Goal: Information Seeking & Learning: Compare options

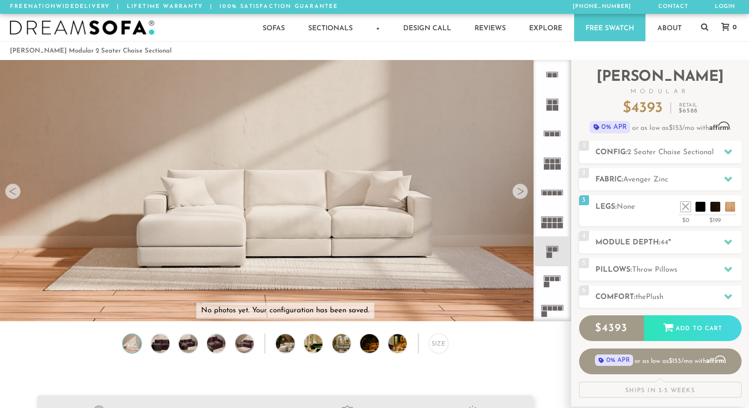
scroll to position [11084, 749]
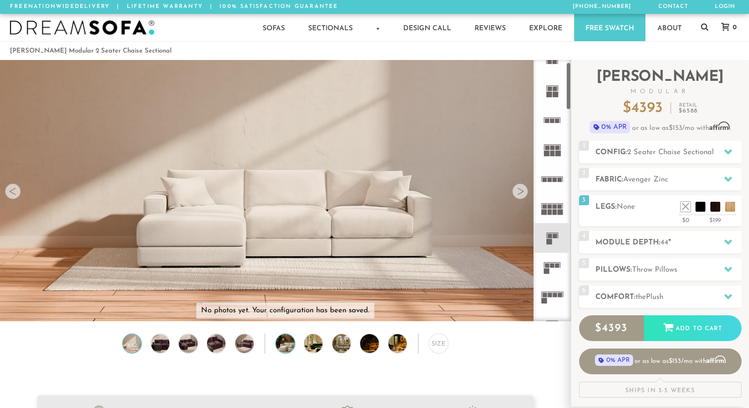
click at [286, 346] on img at bounding box center [292, 343] width 33 height 18
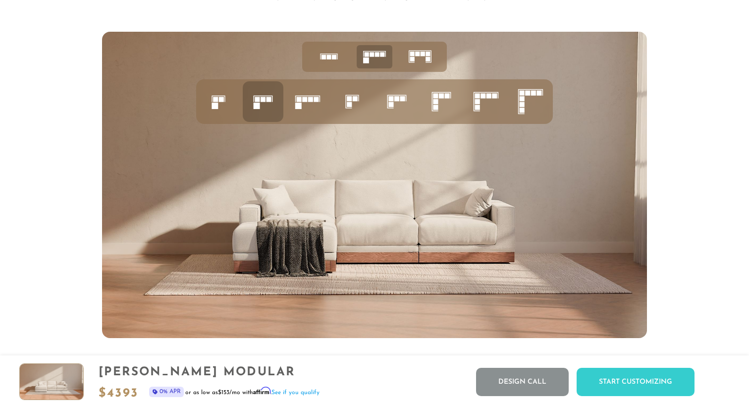
scroll to position [3919, 0]
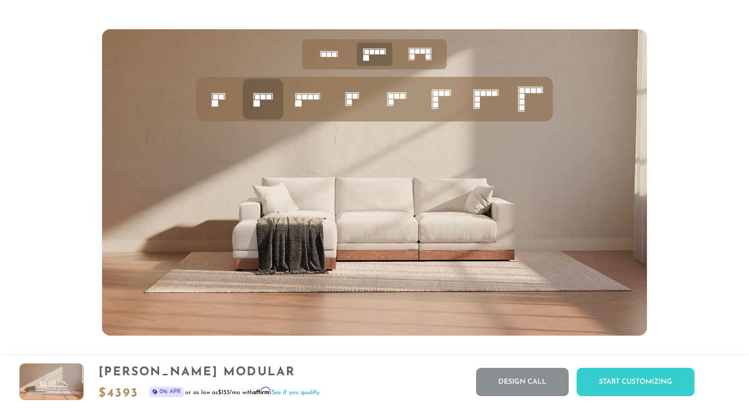
click at [217, 102] on rect at bounding box center [214, 103] width 6 height 6
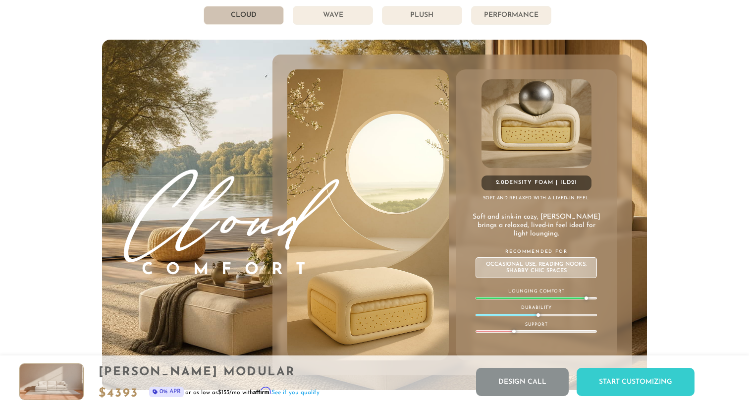
scroll to position [5390, 0]
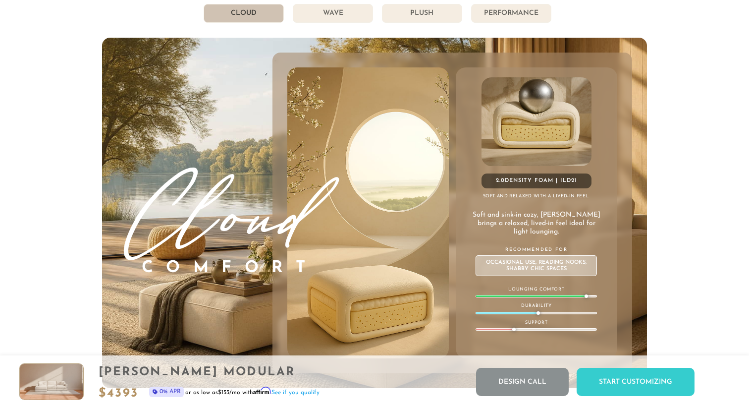
click at [336, 15] on li "Wave" at bounding box center [333, 13] width 80 height 19
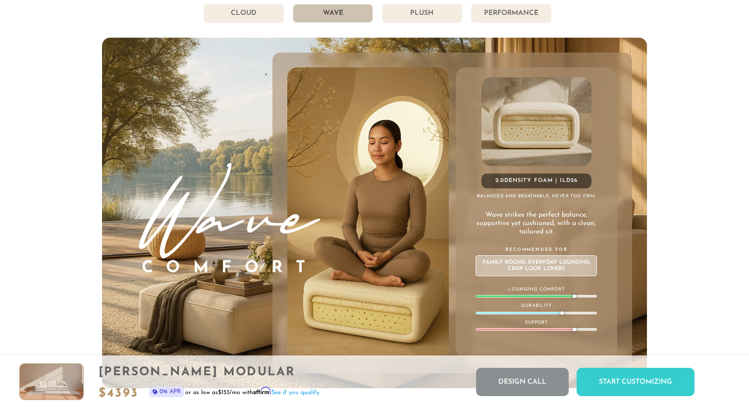
click at [413, 12] on li "Plush" at bounding box center [422, 13] width 80 height 19
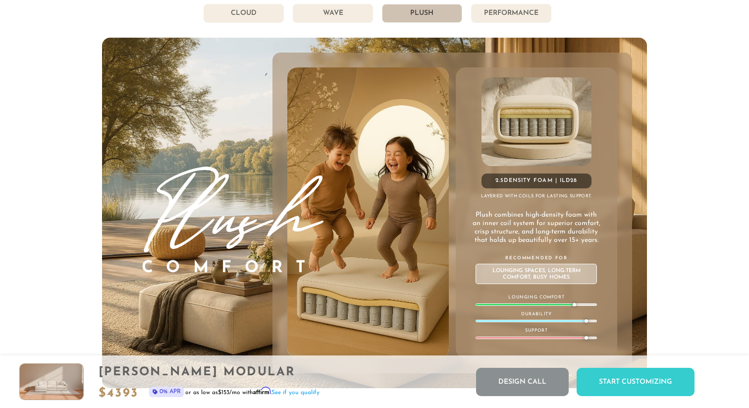
click at [500, 17] on li "Performance" at bounding box center [511, 13] width 80 height 19
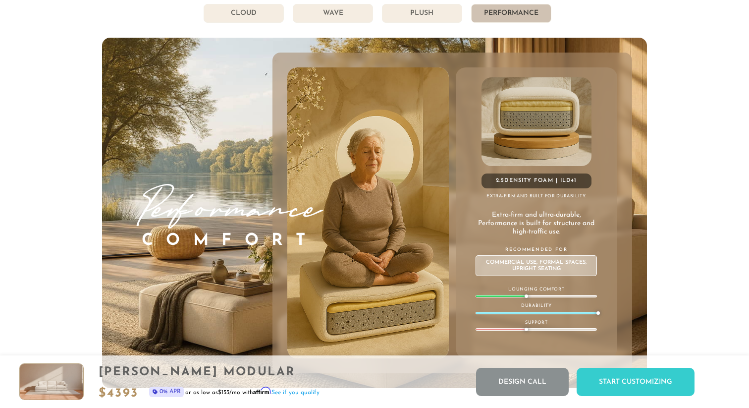
click at [441, 13] on li "Plush" at bounding box center [422, 13] width 80 height 19
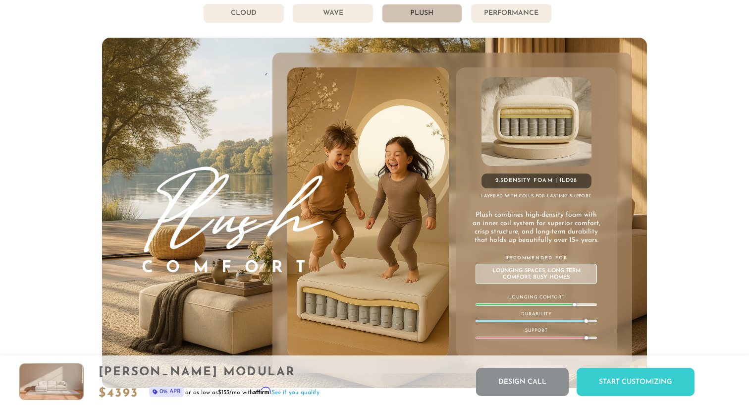
click at [264, 21] on li "Cloud" at bounding box center [244, 13] width 80 height 19
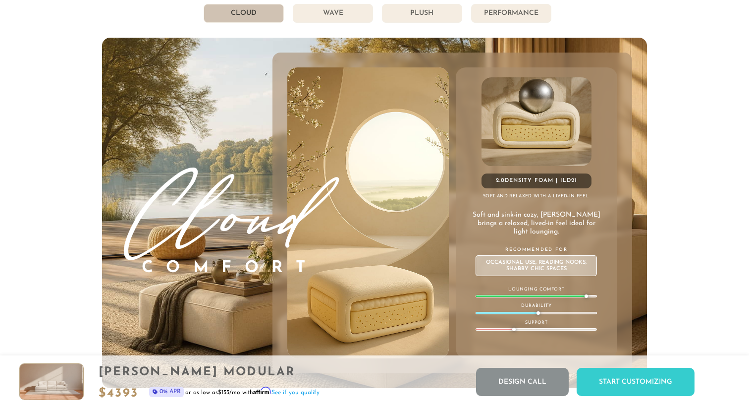
click at [319, 16] on li "Wave" at bounding box center [333, 13] width 80 height 19
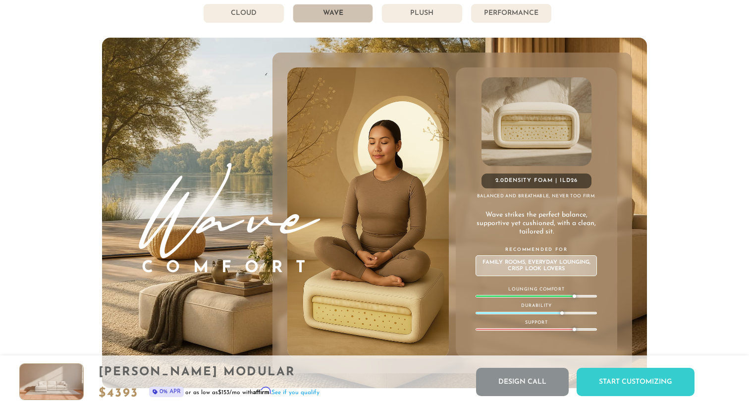
click at [405, 16] on li "Plush" at bounding box center [422, 13] width 80 height 19
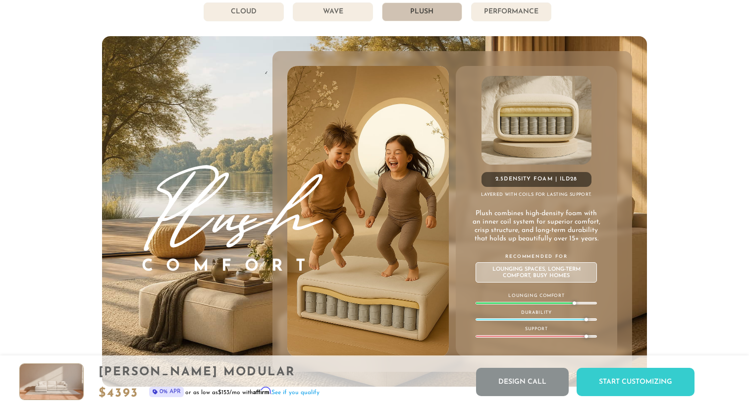
scroll to position [5391, 0]
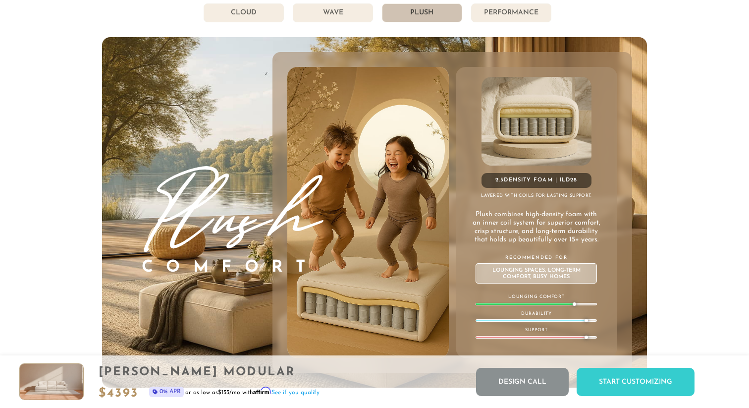
click at [355, 18] on li "Wave" at bounding box center [333, 12] width 80 height 19
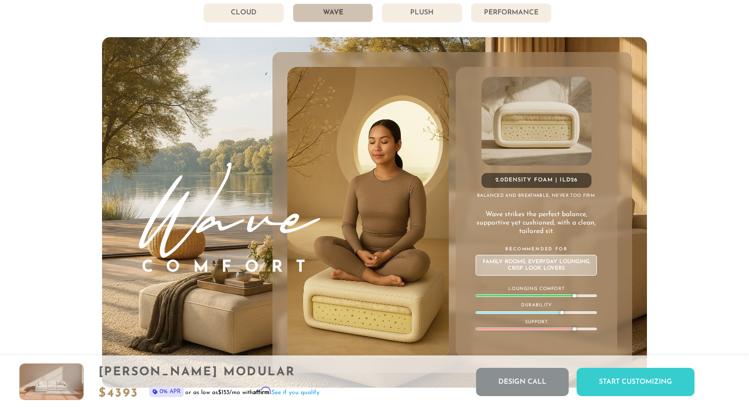
click at [411, 20] on li "Plush" at bounding box center [422, 12] width 80 height 19
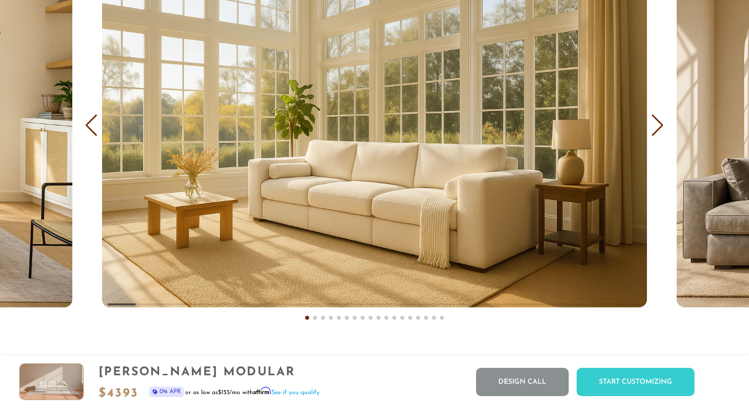
scroll to position [5983, 0]
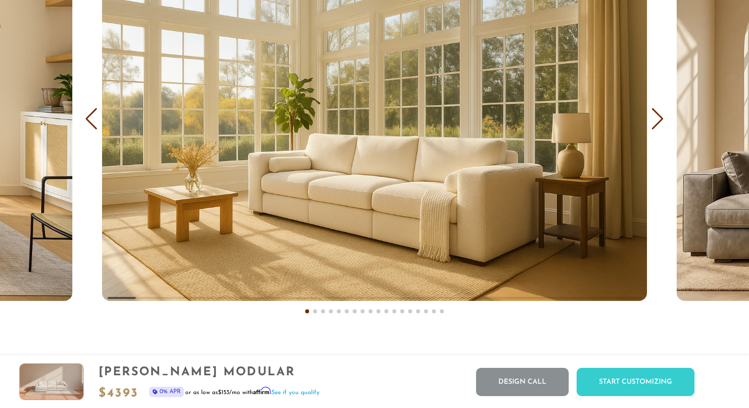
click at [657, 121] on div "Next slide" at bounding box center [657, 119] width 13 height 22
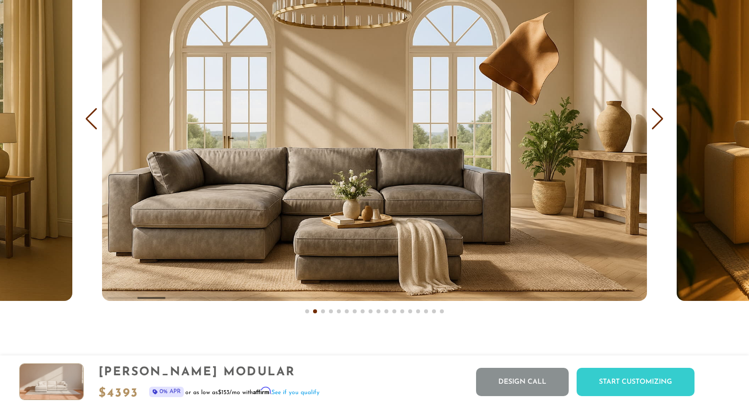
click at [657, 121] on div "Next slide" at bounding box center [657, 119] width 13 height 22
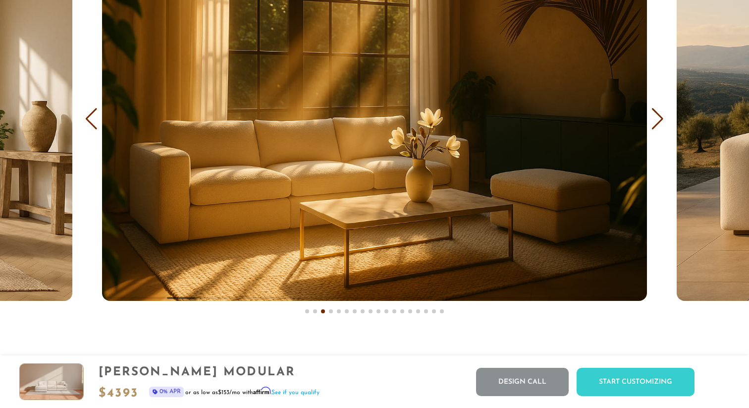
click at [657, 121] on div "Next slide" at bounding box center [657, 119] width 13 height 22
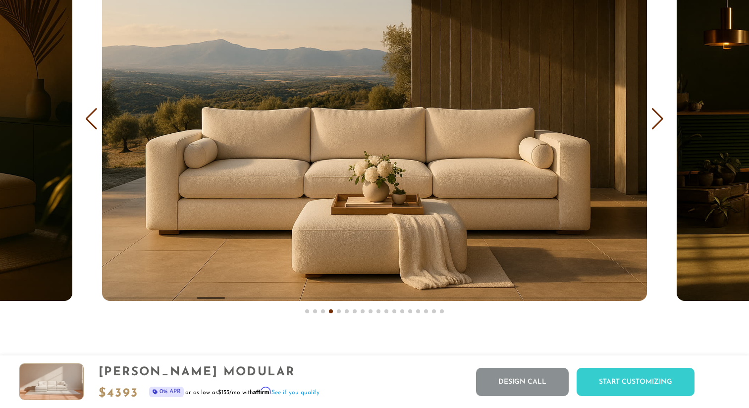
click at [657, 121] on div "Next slide" at bounding box center [657, 119] width 13 height 22
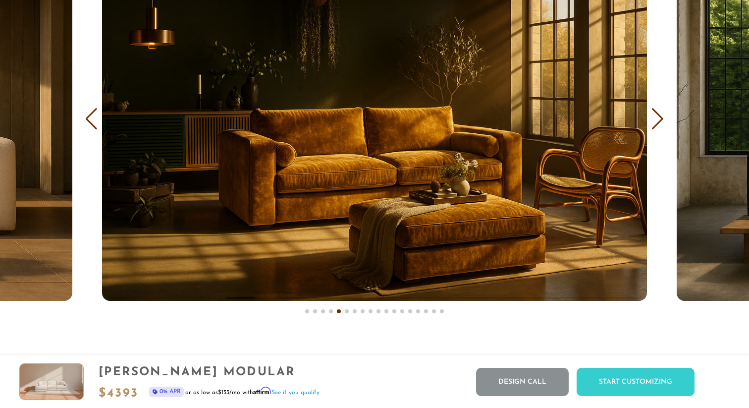
click at [657, 121] on div "Next slide" at bounding box center [657, 119] width 13 height 22
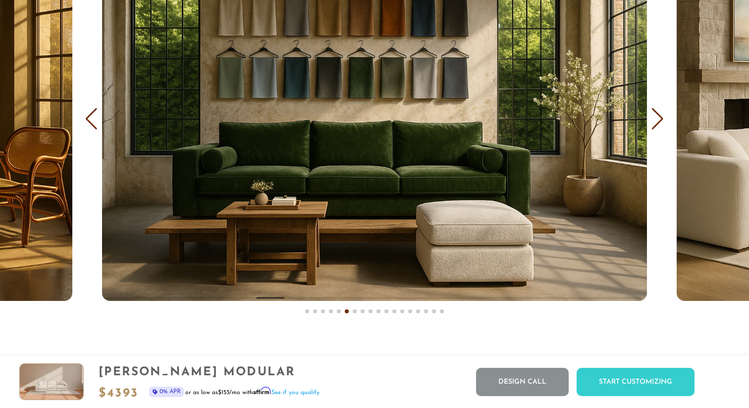
click at [657, 121] on div "Next slide" at bounding box center [657, 119] width 13 height 22
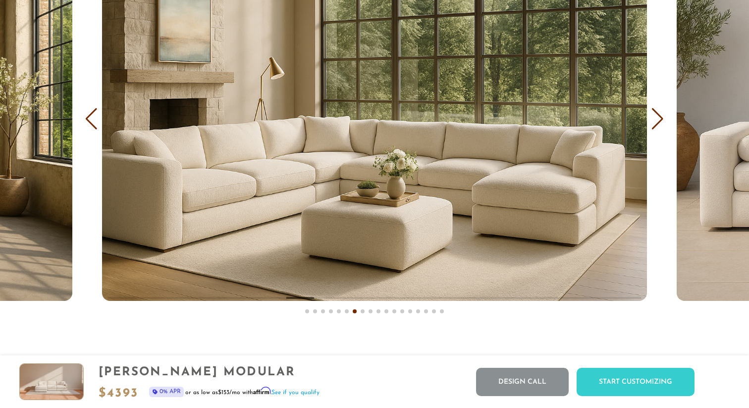
click at [657, 121] on div "Next slide" at bounding box center [657, 119] width 13 height 22
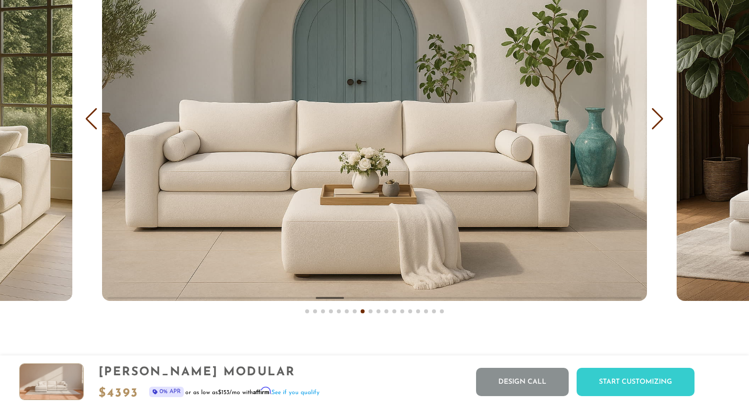
click at [657, 121] on div "Next slide" at bounding box center [657, 119] width 13 height 22
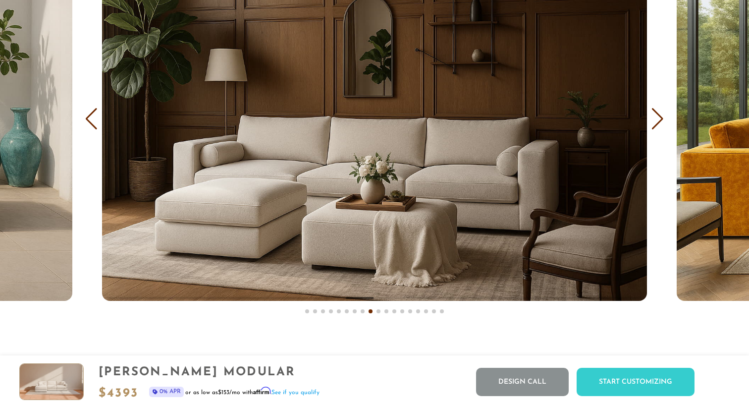
click at [657, 121] on div "Next slide" at bounding box center [657, 119] width 13 height 22
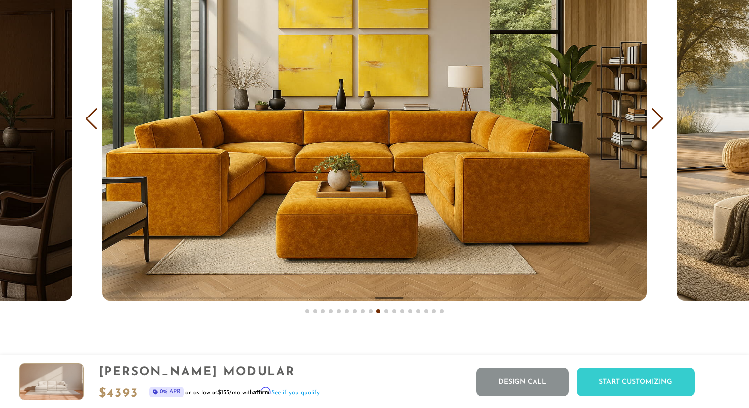
click at [657, 121] on div "Next slide" at bounding box center [657, 119] width 13 height 22
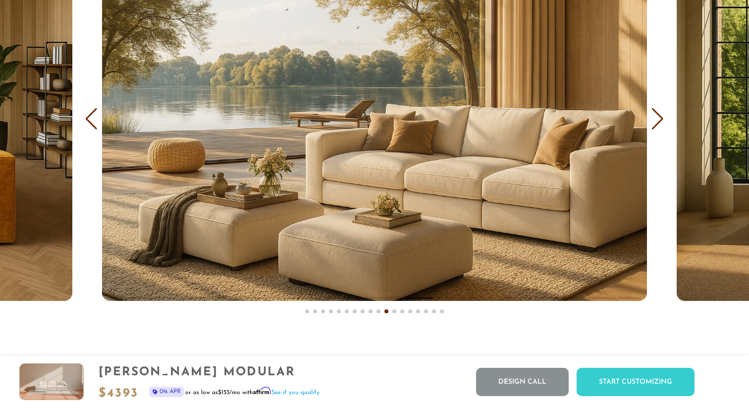
click at [657, 121] on div "Next slide" at bounding box center [657, 119] width 13 height 22
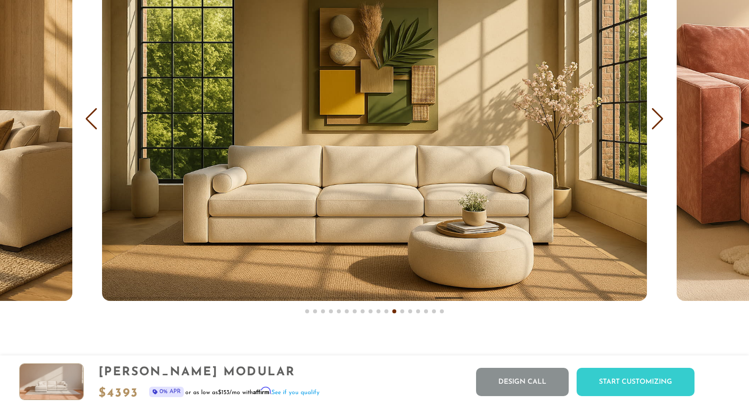
click at [657, 121] on div "Next slide" at bounding box center [657, 119] width 13 height 22
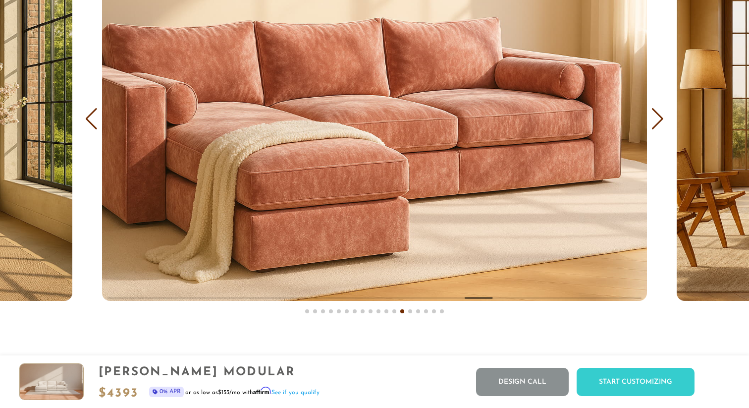
click at [657, 121] on div "Next slide" at bounding box center [657, 119] width 13 height 22
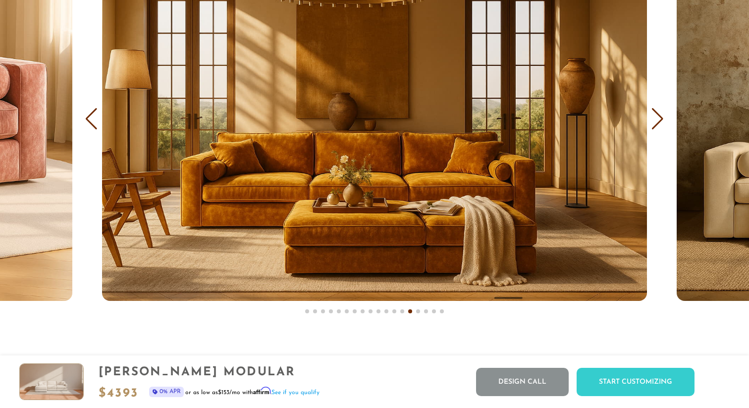
click at [657, 121] on div "Next slide" at bounding box center [657, 119] width 13 height 22
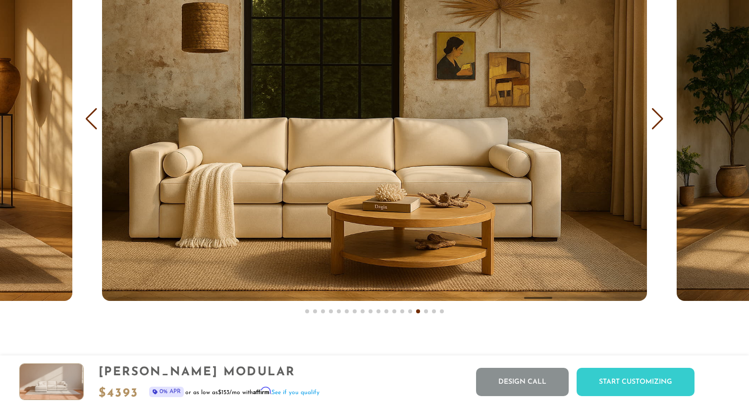
click at [657, 121] on div "Next slide" at bounding box center [657, 119] width 13 height 22
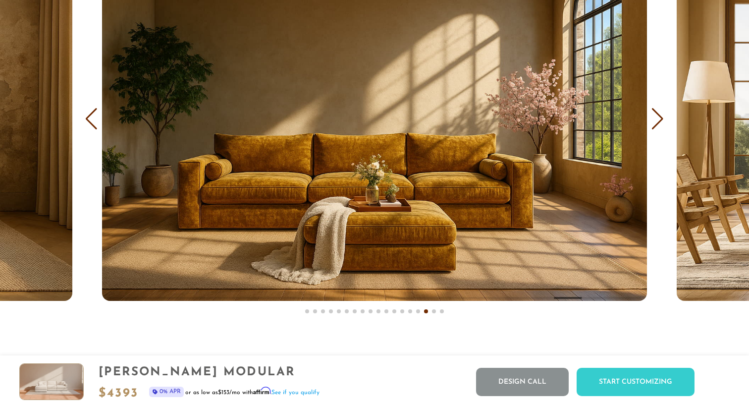
click at [657, 121] on div "Next slide" at bounding box center [657, 119] width 13 height 22
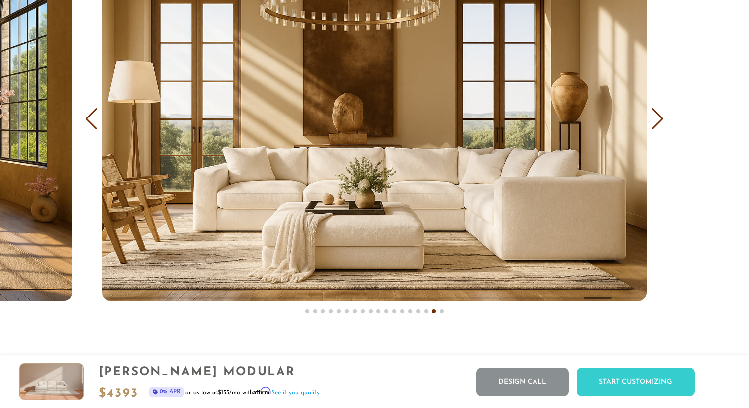
click at [657, 121] on div "Next slide" at bounding box center [657, 119] width 13 height 22
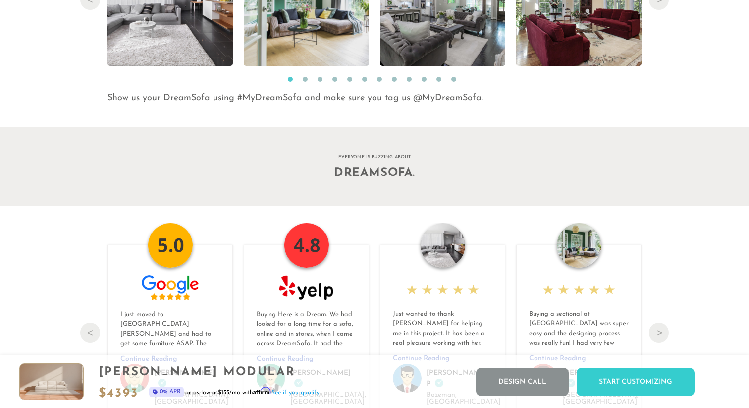
scroll to position [10243, 0]
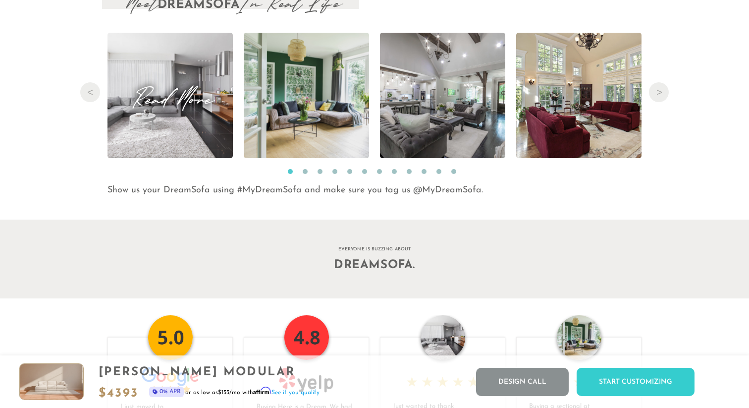
click at [191, 102] on span "Read More" at bounding box center [169, 95] width 125 height 13
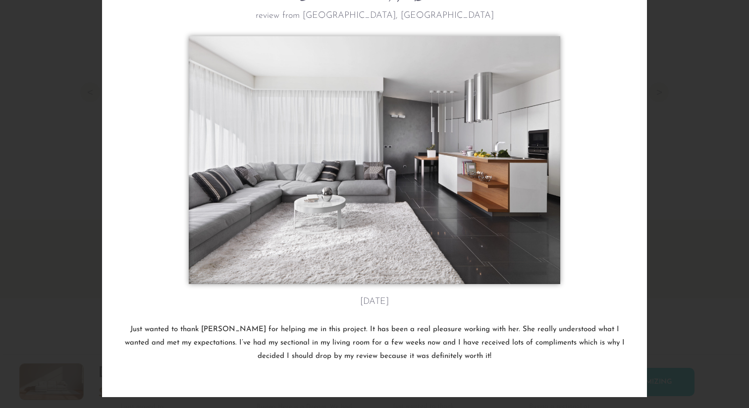
scroll to position [78, 0]
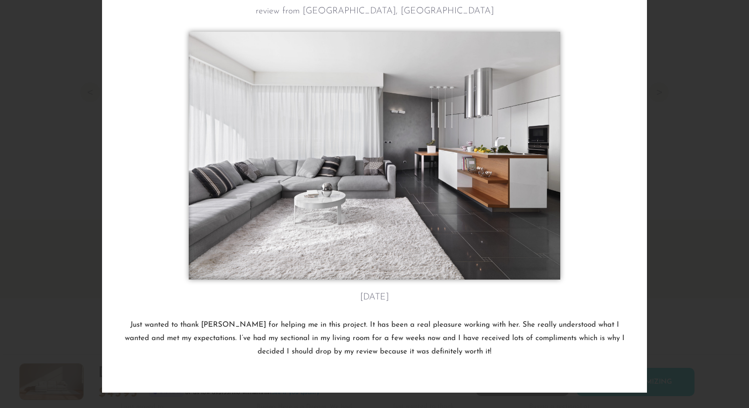
click at [683, 201] on div "[PERSON_NAME] P's review from [GEOGRAPHIC_DATA], [GEOGRAPHIC_DATA] [DATE] Just …" at bounding box center [374, 204] width 749 height 408
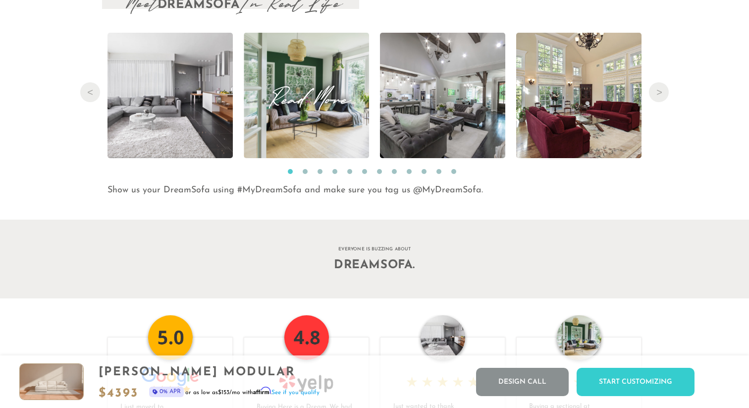
click at [332, 94] on span "Read More" at bounding box center [306, 95] width 125 height 13
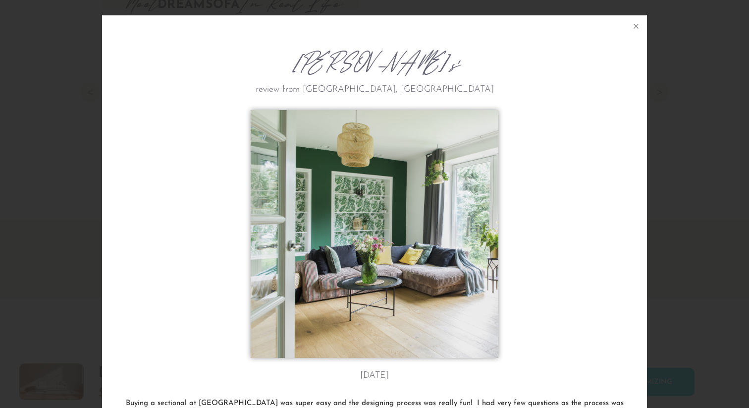
scroll to position [65, 0]
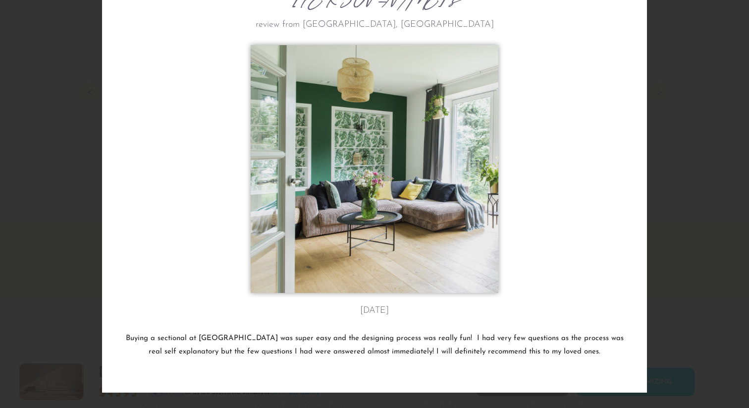
click at [700, 250] on div "[PERSON_NAME]'s review from [GEOGRAPHIC_DATA], [GEOGRAPHIC_DATA] [DATE] Buying …" at bounding box center [374, 204] width 749 height 408
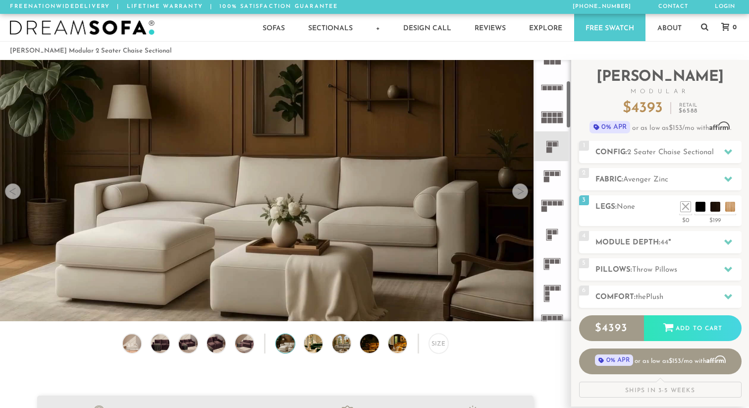
scroll to position [114, 0]
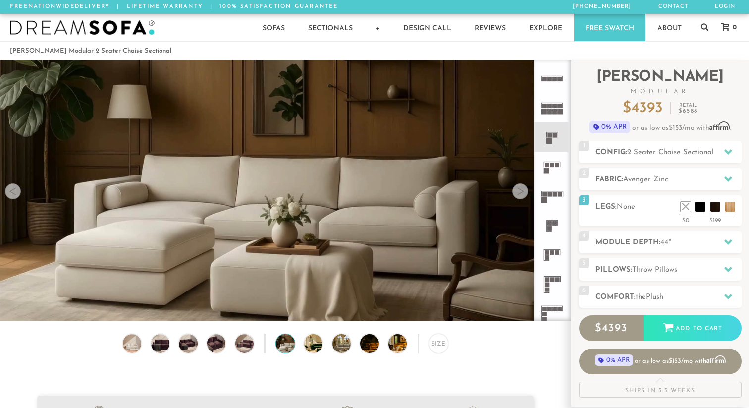
click at [556, 140] on icon at bounding box center [551, 136] width 29 height 29
click at [683, 235] on div "4 Module Depth: 44 "" at bounding box center [660, 242] width 162 height 22
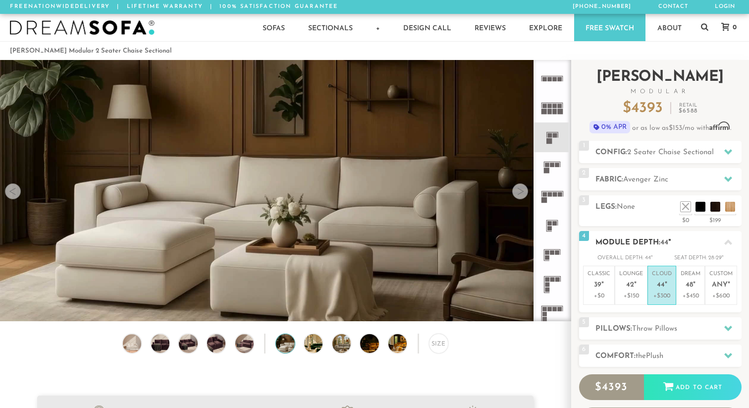
click at [682, 240] on h2 "Module Depth: 44 "" at bounding box center [668, 242] width 146 height 11
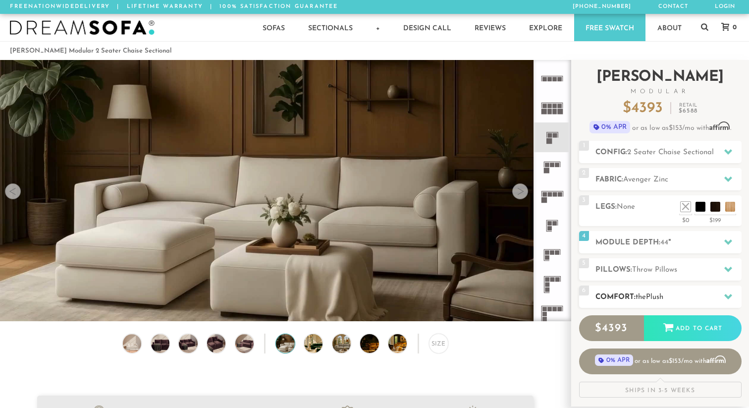
click at [658, 293] on span "Plush" at bounding box center [654, 296] width 17 height 7
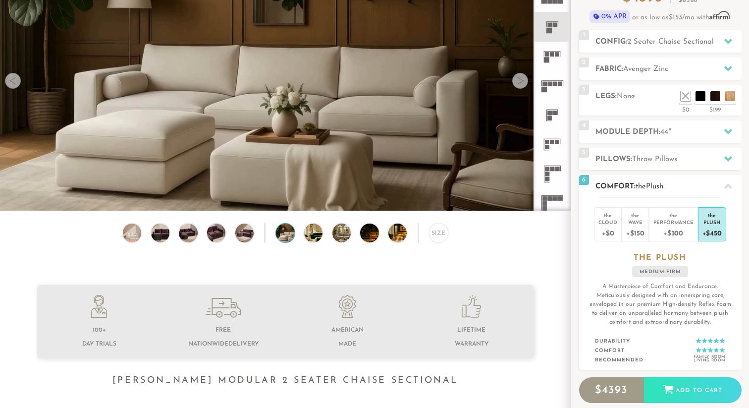
scroll to position [108, 0]
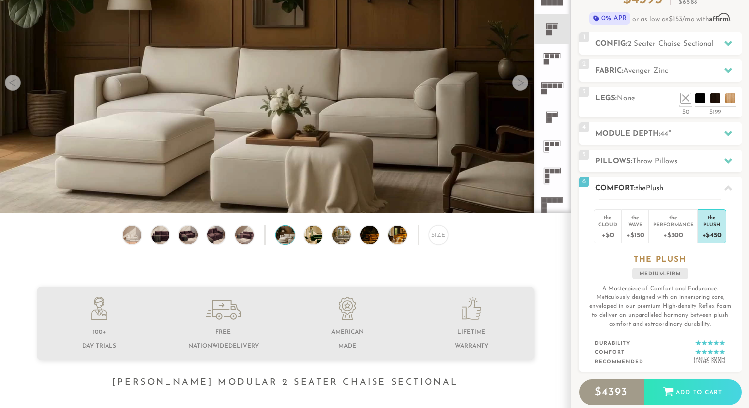
click at [730, 192] on div at bounding box center [728, 188] width 21 height 20
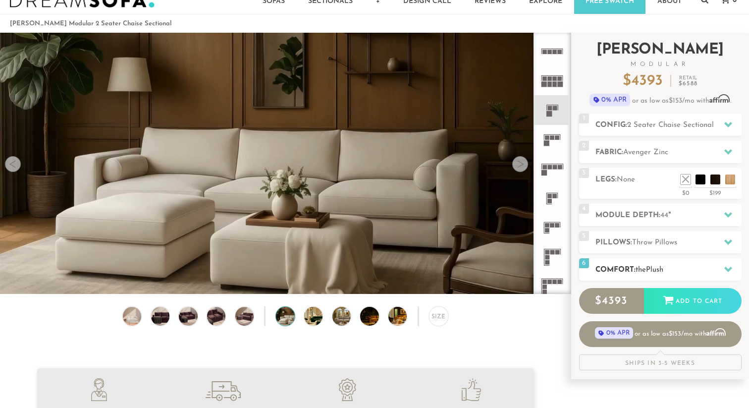
scroll to position [0, 0]
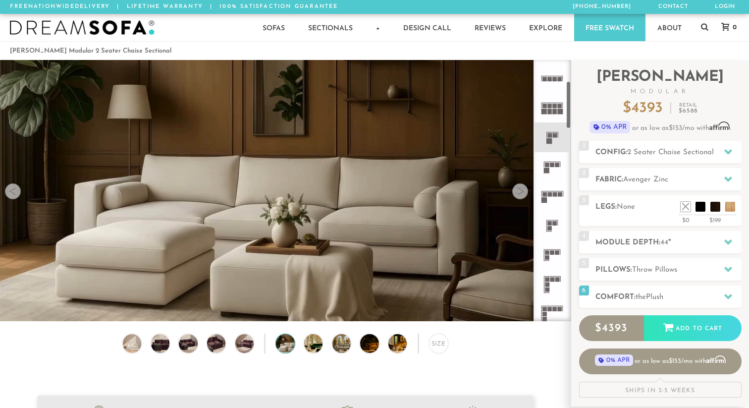
click at [554, 84] on icon at bounding box center [551, 78] width 29 height 29
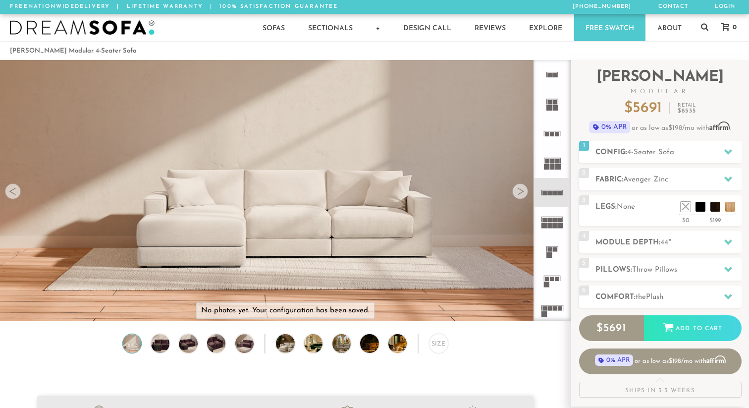
click at [553, 162] on rect at bounding box center [552, 161] width 4 height 4
click at [553, 132] on rect at bounding box center [552, 134] width 4 height 4
click at [132, 339] on img at bounding box center [132, 343] width 22 height 18
click at [157, 350] on img at bounding box center [160, 343] width 22 height 18
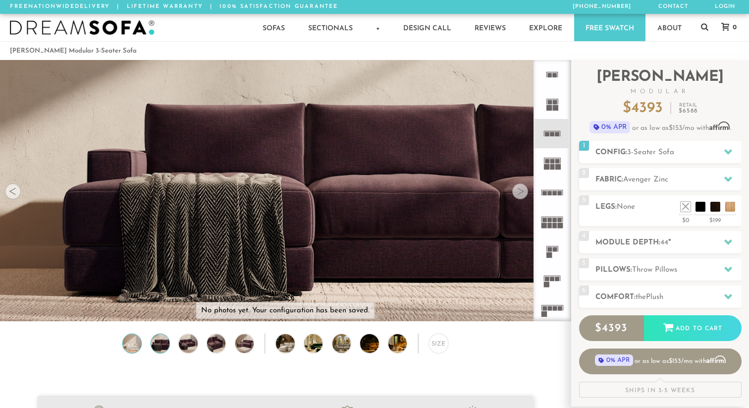
click at [134, 343] on img at bounding box center [132, 343] width 22 height 18
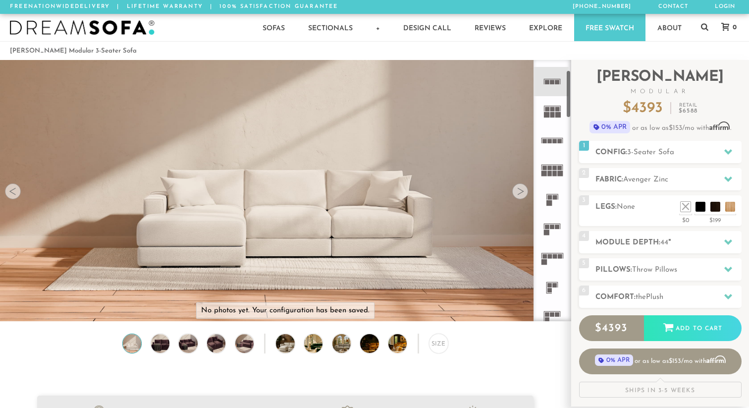
scroll to position [71, 0]
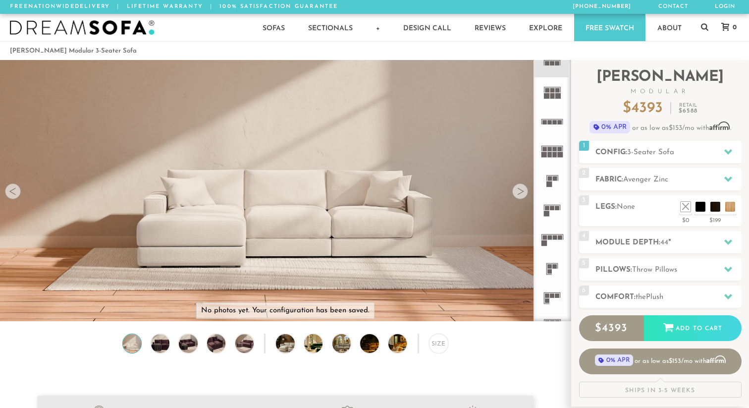
click at [554, 182] on icon at bounding box center [551, 179] width 29 height 29
click at [669, 184] on h2 "Fabric: Avenger Zinc" at bounding box center [668, 179] width 146 height 11
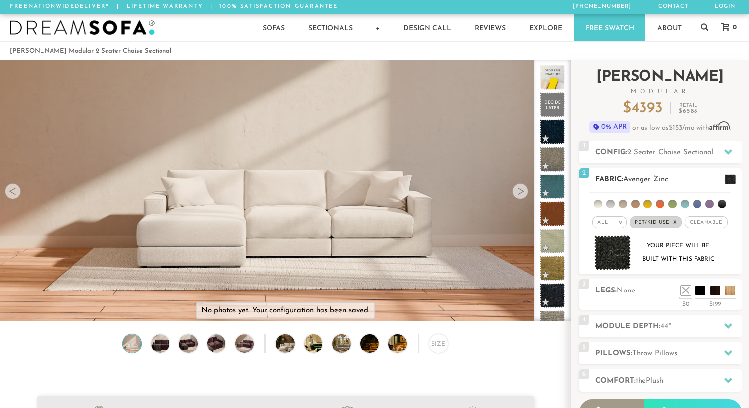
click at [669, 184] on h2 "Fabric: Avenger Zinc" at bounding box center [668, 179] width 146 height 11
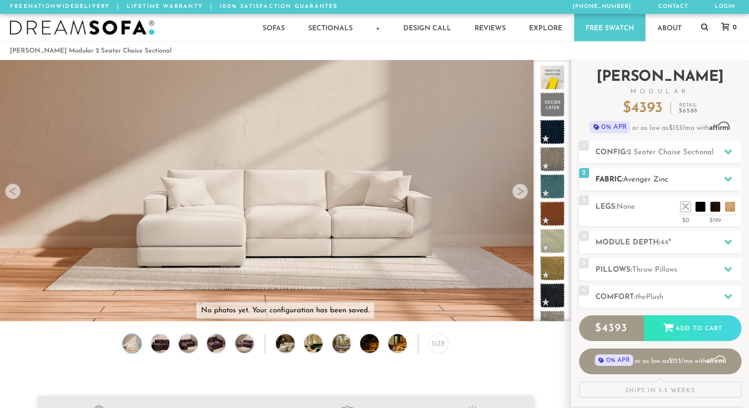
click at [669, 184] on h2 "Fabric: Avenger Zinc" at bounding box center [668, 179] width 146 height 11
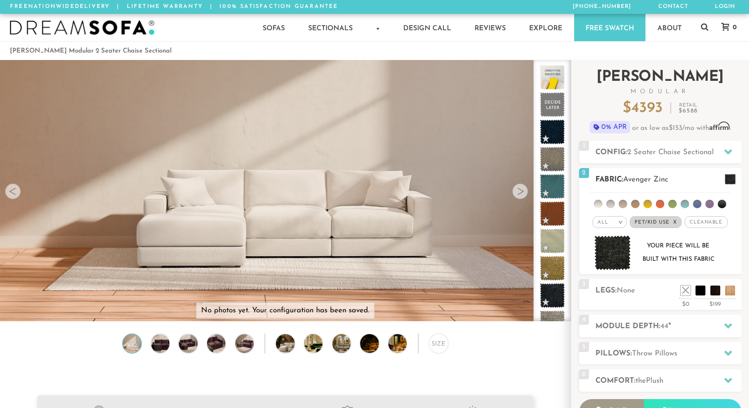
click at [669, 184] on h2 "Fabric: Avenger Zinc" at bounding box center [668, 179] width 146 height 11
